Goal: Task Accomplishment & Management: Manage account settings

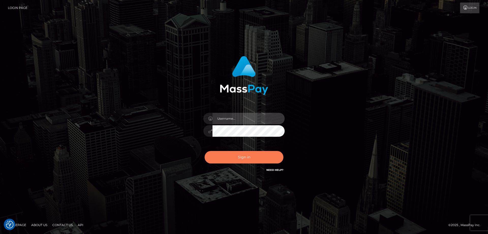
type input "[PERSON_NAME].ctfo"
click at [246, 154] on button "Sign in" at bounding box center [244, 157] width 79 height 12
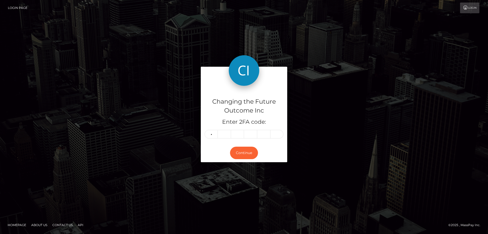
type input "2"
type input "0"
type input "2"
type input "0"
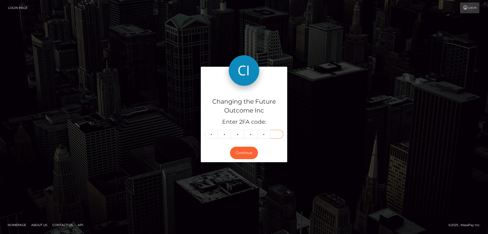
type input "5"
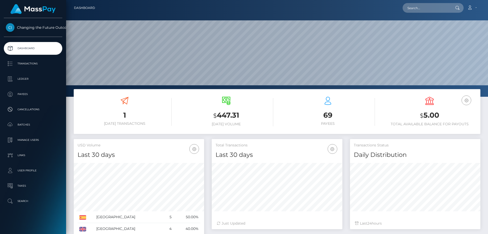
scroll to position [90, 131]
